Goal: Check status: Check status

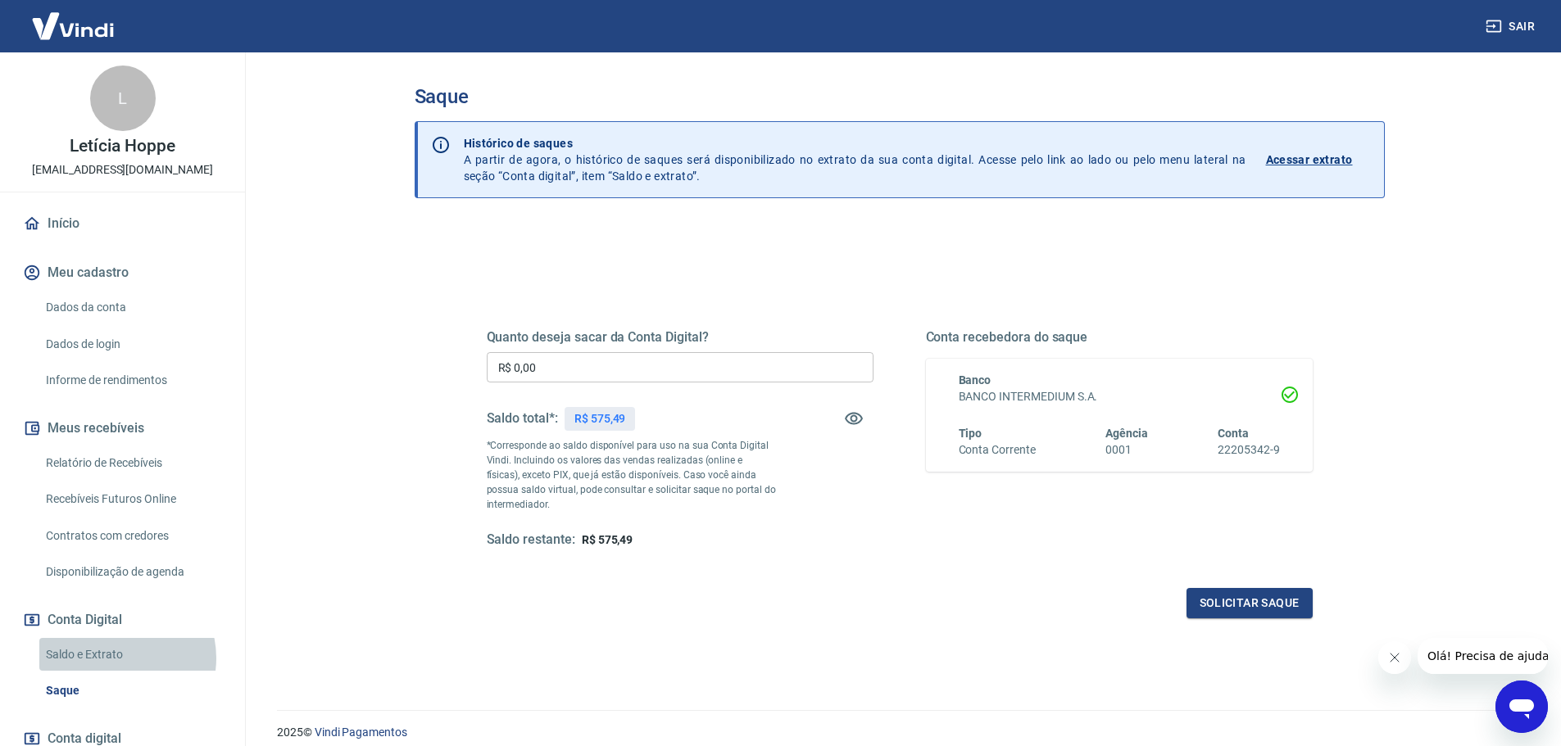
click at [115, 658] on link "Saldo e Extrato" at bounding box center [132, 655] width 186 height 34
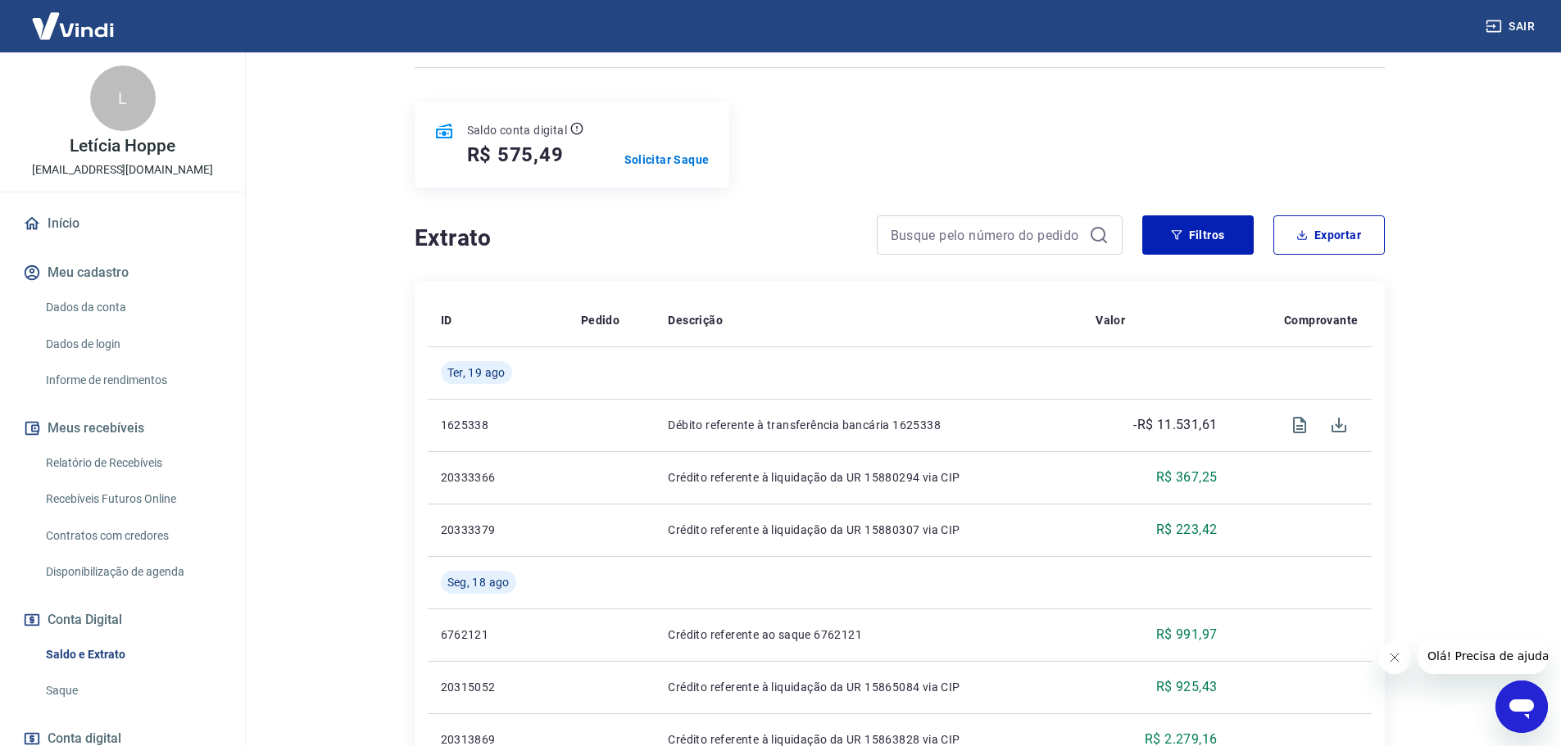
scroll to position [246, 0]
